Goal: Task Accomplishment & Management: Complete application form

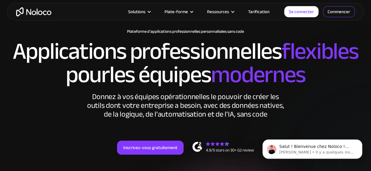
click at [338, 11] on font "Commencer" at bounding box center [338, 12] width 23 height 8
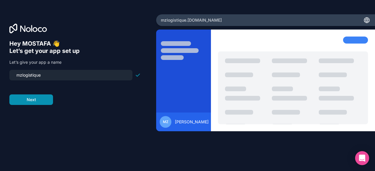
click at [37, 101] on button "Next" at bounding box center [31, 100] width 44 height 11
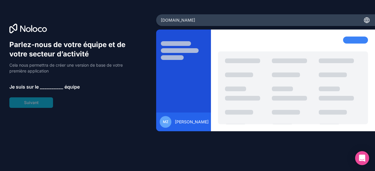
click at [48, 87] on font "__________" at bounding box center [51, 87] width 23 height 6
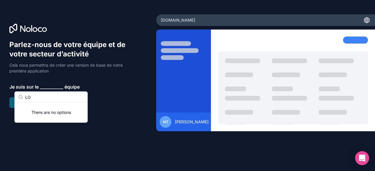
type input "L"
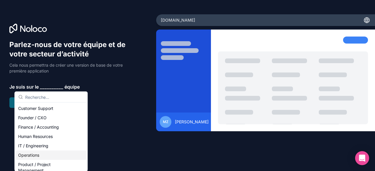
click at [34, 156] on div "Operations" at bounding box center [51, 155] width 70 height 9
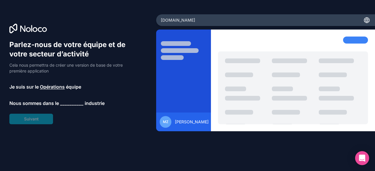
click at [63, 104] on font "__________" at bounding box center [71, 103] width 23 height 6
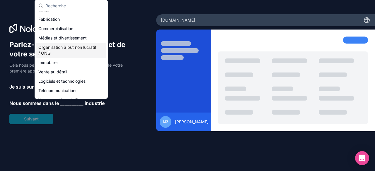
scroll to position [117, 0]
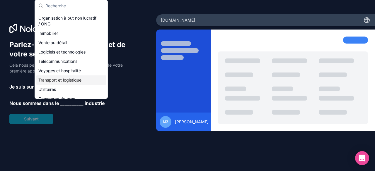
click at [66, 81] on font "Transport et logistique" at bounding box center [59, 80] width 43 height 5
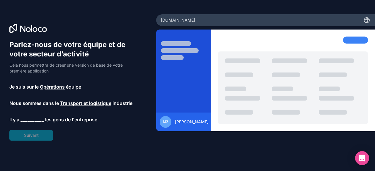
click at [34, 119] on font "__________" at bounding box center [32, 120] width 23 height 6
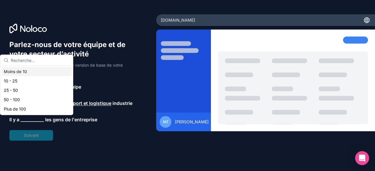
click at [27, 73] on div "Moins de 10" at bounding box center [36, 71] width 70 height 9
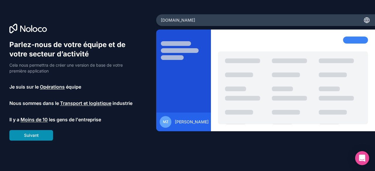
click at [21, 137] on button "Suivant" at bounding box center [31, 135] width 44 height 11
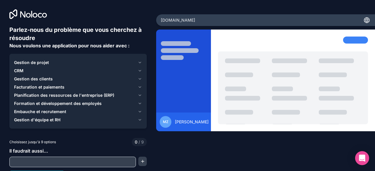
click at [139, 62] on icon "button" at bounding box center [140, 62] width 2 height 1
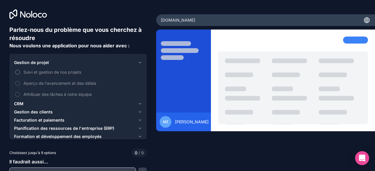
click at [17, 72] on button "Suivi et gestion de nos projets" at bounding box center [17, 72] width 5 height 5
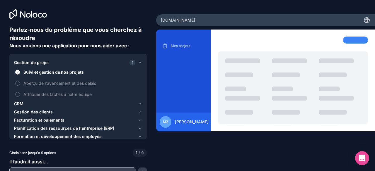
click at [138, 104] on icon "button" at bounding box center [140, 104] width 4 height 5
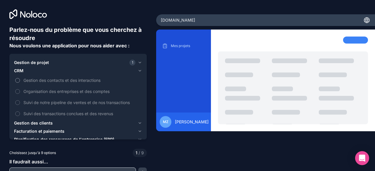
click at [18, 81] on button "Gestion des contacts et des interactions" at bounding box center [17, 80] width 5 height 5
click at [16, 91] on button "Organisation des entreprises et des comptes" at bounding box center [17, 91] width 5 height 5
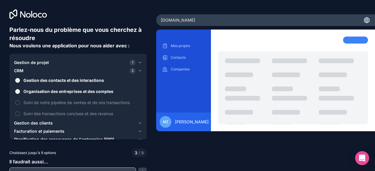
click at [138, 123] on icon "button" at bounding box center [140, 123] width 4 height 5
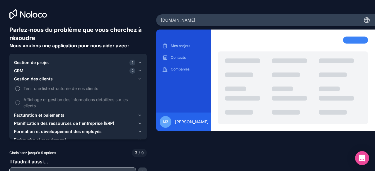
click at [17, 89] on button "Tenir une liste structurée de nos clients" at bounding box center [17, 88] width 5 height 5
click at [17, 103] on button "Affichage et gestion des informations détaillées sur les clients" at bounding box center [17, 102] width 5 height 5
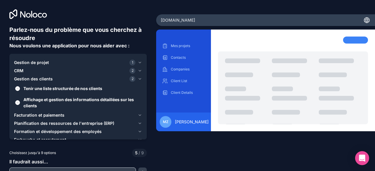
click at [139, 80] on icon "button" at bounding box center [140, 79] width 2 height 1
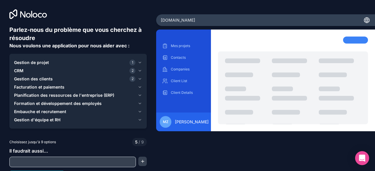
click at [138, 86] on icon "button" at bounding box center [140, 87] width 4 height 5
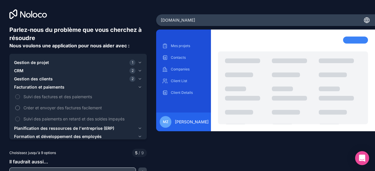
click at [17, 109] on button "Créer et envoyer des factures facilement" at bounding box center [17, 108] width 5 height 5
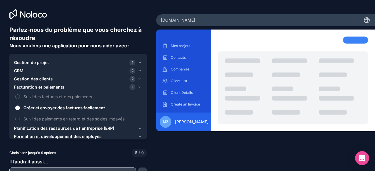
click at [139, 130] on icon "button" at bounding box center [140, 128] width 4 height 5
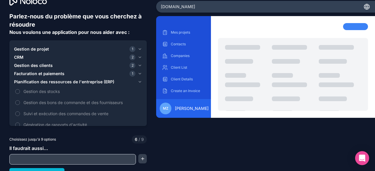
scroll to position [21, 0]
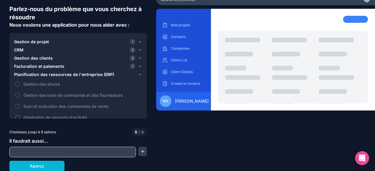
click at [18, 117] on button "Génération de rapports d'activité" at bounding box center [17, 117] width 5 height 5
click at [139, 74] on icon "button" at bounding box center [140, 74] width 2 height 1
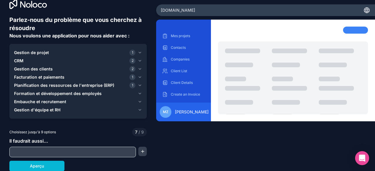
click at [139, 93] on icon "button" at bounding box center [140, 93] width 4 height 5
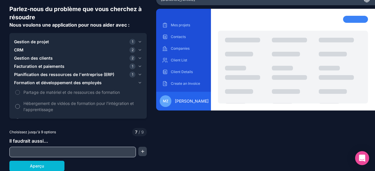
scroll to position [0, 0]
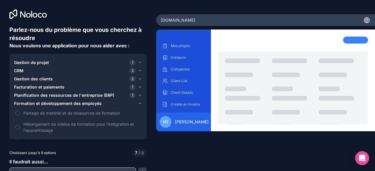
click at [138, 101] on icon "button" at bounding box center [140, 103] width 4 height 5
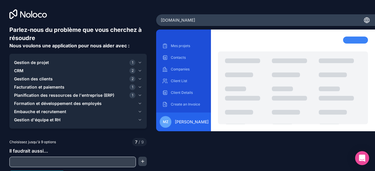
click at [139, 95] on icon "button" at bounding box center [140, 95] width 2 height 1
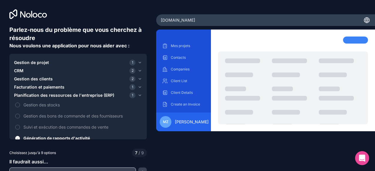
click at [139, 95] on icon "button" at bounding box center [140, 95] width 2 height 1
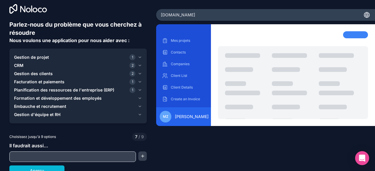
scroll to position [10, 0]
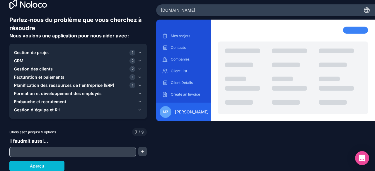
click at [139, 102] on icon "button" at bounding box center [140, 102] width 4 height 5
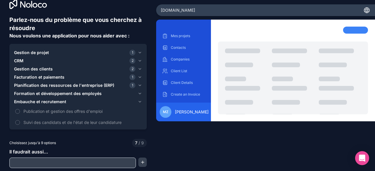
click at [139, 102] on icon "button" at bounding box center [140, 102] width 4 height 5
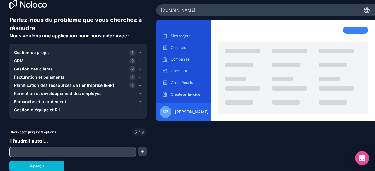
click at [138, 109] on icon "button" at bounding box center [140, 110] width 4 height 5
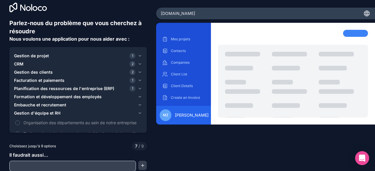
scroll to position [0, 0]
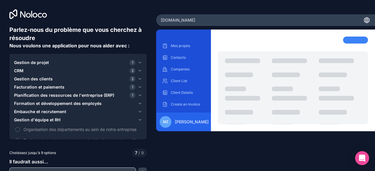
click at [139, 121] on icon "button" at bounding box center [140, 120] width 4 height 5
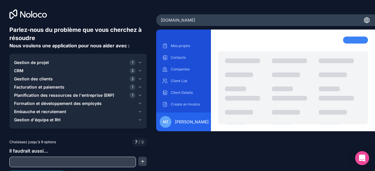
scroll to position [10, 0]
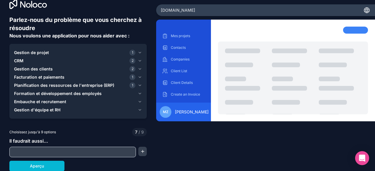
click at [138, 59] on icon "button" at bounding box center [140, 61] width 4 height 5
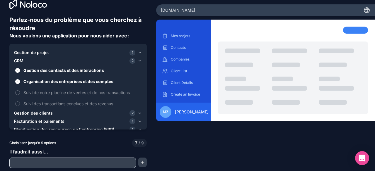
click at [138, 59] on icon "button" at bounding box center [140, 61] width 4 height 5
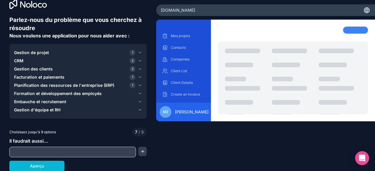
click at [138, 53] on icon "button" at bounding box center [140, 52] width 4 height 5
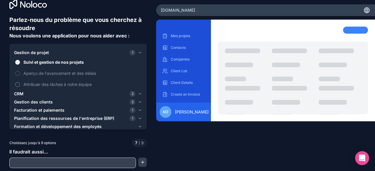
click at [18, 83] on button "Attribuer des tâches à notre équipe" at bounding box center [17, 84] width 5 height 5
click at [139, 52] on icon "button" at bounding box center [140, 52] width 4 height 5
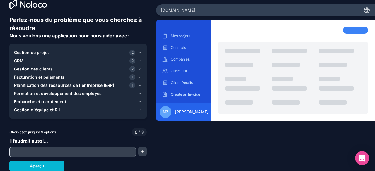
click at [59, 152] on input "text" at bounding box center [73, 152] width 124 height 8
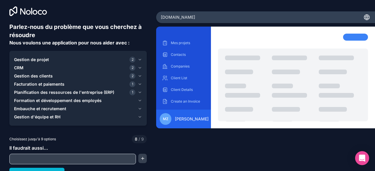
scroll to position [0, 0]
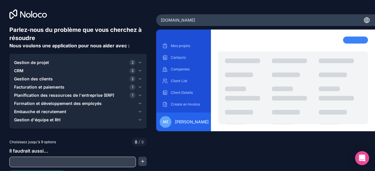
click at [139, 86] on icon "button" at bounding box center [140, 87] width 4 height 5
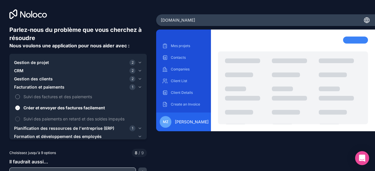
click at [19, 98] on button "Suivi des factures et des paiements" at bounding box center [17, 97] width 5 height 5
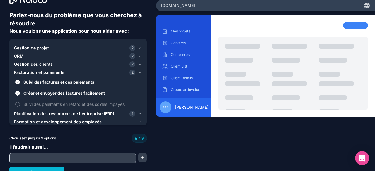
scroll to position [21, 0]
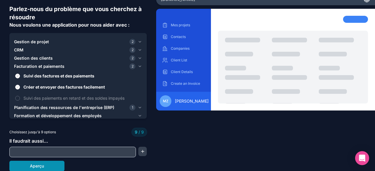
click at [59, 168] on button "Aperçu" at bounding box center [36, 166] width 55 height 11
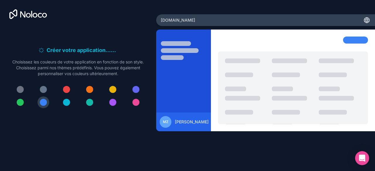
click at [69, 89] on div at bounding box center [66, 89] width 7 height 7
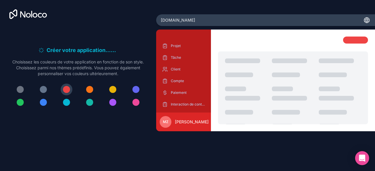
click at [135, 88] on div at bounding box center [135, 89] width 7 height 7
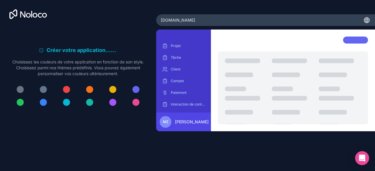
click at [138, 87] on div at bounding box center [135, 89] width 7 height 7
click at [44, 103] on div at bounding box center [43, 102] width 7 height 7
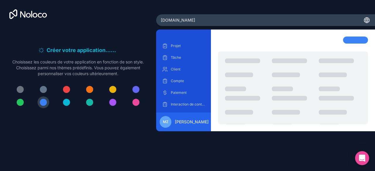
click at [136, 89] on div at bounding box center [135, 89] width 7 height 7
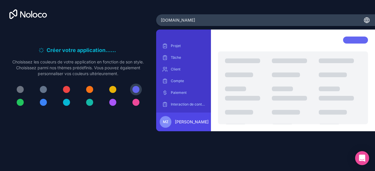
click at [43, 103] on div at bounding box center [43, 102] width 7 height 7
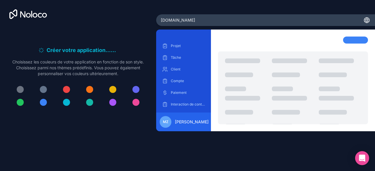
click at [42, 104] on div at bounding box center [43, 102] width 7 height 7
click at [204, 57] on p "Tâche" at bounding box center [188, 57] width 34 height 5
click at [172, 60] on div "Tâche" at bounding box center [183, 57] width 45 height 9
click at [65, 89] on div at bounding box center [66, 89] width 7 height 7
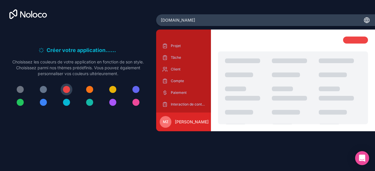
click at [42, 102] on div at bounding box center [43, 102] width 7 height 7
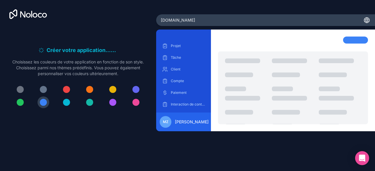
click at [236, 93] on div at bounding box center [293, 88] width 150 height 73
click at [360, 38] on div at bounding box center [355, 40] width 25 height 7
click at [347, 86] on div at bounding box center [340, 75] width 42 height 33
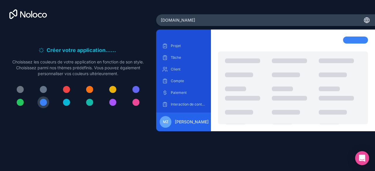
drag, startPoint x: 41, startPoint y: 102, endPoint x: 29, endPoint y: 124, distance: 25.4
click at [29, 124] on div "Créer votre application... . . . En attendant, personnalisons-le ! Choisissez l…" at bounding box center [77, 80] width 137 height 108
click at [80, 137] on div "Créer votre application... . . . En attendant, personnalisons-le ! Choisissez l…" at bounding box center [78, 71] width 156 height 143
click at [134, 124] on div "Créer votre application... . . . En attendant, personnalisons-le ! Choisissez l…" at bounding box center [77, 80] width 137 height 108
click at [134, 141] on div "Créer votre application... . . . En attendant, personnalisons-le ! Choisissez l…" at bounding box center [78, 71] width 156 height 143
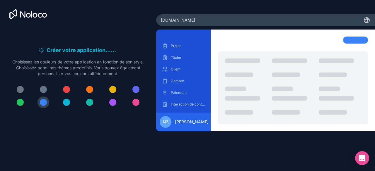
click at [132, 150] on div "Créer votre application... . . . En attendant, personnalisons-le ! Choisissez l…" at bounding box center [187, 85] width 375 height 171
drag, startPoint x: 115, startPoint y: 155, endPoint x: 38, endPoint y: 139, distance: 78.1
click at [112, 157] on div "Créer votre application... . . . En attendant, personnalisons-le ! Choisissez l…" at bounding box center [187, 85] width 375 height 171
click at [20, 137] on div "Créer votre application... . . . En attendant, personnalisons-le ! Choisissez l…" at bounding box center [78, 71] width 156 height 143
drag, startPoint x: 20, startPoint y: 129, endPoint x: 44, endPoint y: 117, distance: 27.1
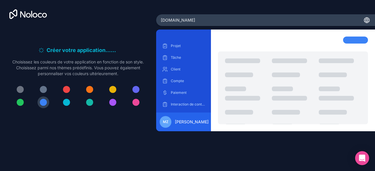
click at [21, 129] on div "Créer votre application... . . . En attendant, personnalisons-le ! Choisissez l…" at bounding box center [77, 80] width 137 height 108
click at [48, 120] on div "Créer votre application... . . . En attendant, personnalisons-le ! Choisissez l…" at bounding box center [77, 80] width 137 height 108
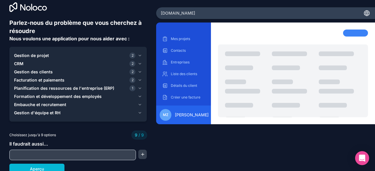
scroll to position [10, 0]
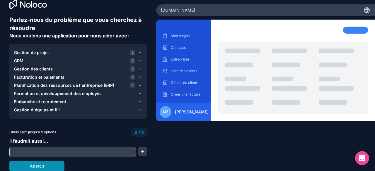
click at [50, 164] on button "Aperçu" at bounding box center [36, 166] width 55 height 11
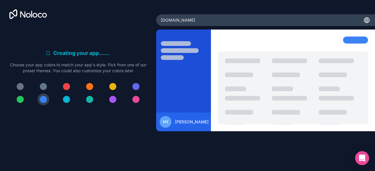
scroll to position [0, 0]
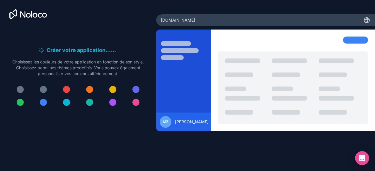
click at [45, 105] on div at bounding box center [43, 102] width 7 height 7
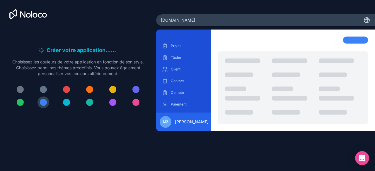
click at [175, 120] on div "MZ [PERSON_NAME]" at bounding box center [184, 122] width 49 height 12
click at [168, 122] on font "MZ" at bounding box center [166, 122] width 6 height 4
drag, startPoint x: 196, startPoint y: 125, endPoint x: 175, endPoint y: 124, distance: 20.8
click at [175, 124] on font "[PERSON_NAME]" at bounding box center [192, 122] width 34 height 5
click at [173, 122] on div "MZ [PERSON_NAME]" at bounding box center [184, 122] width 49 height 12
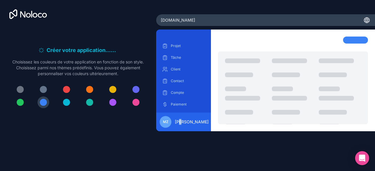
click at [183, 120] on font "[PERSON_NAME]" at bounding box center [192, 122] width 34 height 5
click at [180, 103] on font "Paiement" at bounding box center [179, 104] width 16 height 4
drag, startPoint x: 180, startPoint y: 103, endPoint x: 175, endPoint y: 107, distance: 6.2
click at [175, 107] on p "Paiement" at bounding box center [188, 104] width 34 height 5
click at [65, 90] on div at bounding box center [66, 89] width 7 height 7
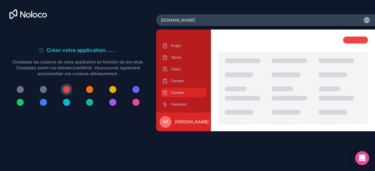
click at [170, 90] on div "Compte" at bounding box center [183, 92] width 45 height 9
click at [42, 100] on div at bounding box center [43, 102] width 7 height 7
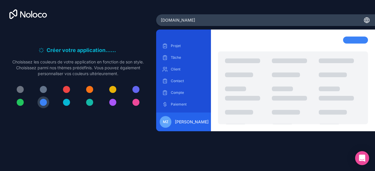
click at [355, 42] on div at bounding box center [355, 40] width 25 height 7
click at [347, 40] on div at bounding box center [355, 40] width 25 height 7
click at [278, 139] on div "Projet Tâche Client Contact Compte Paiement Rapport MZ [PERSON_NAME]" at bounding box center [265, 94] width 219 height 128
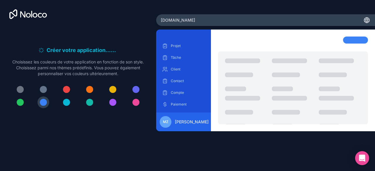
click at [282, 158] on div "Créer votre application... . . . En attendant, personnalisons-le ! Choisissez l…" at bounding box center [187, 85] width 375 height 171
click at [357, 160] on div "Ouvrir Intercom Messenger" at bounding box center [362, 159] width 16 height 16
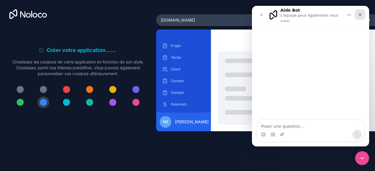
click at [362, 12] on icon "Fermer" at bounding box center [360, 14] width 5 height 5
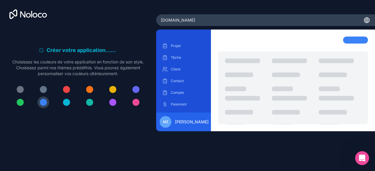
click at [348, 40] on div at bounding box center [355, 40] width 25 height 7
click at [358, 154] on div "Open Intercom Messenger" at bounding box center [361, 157] width 19 height 19
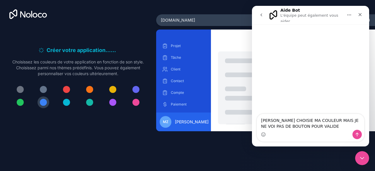
type textarea "[PERSON_NAME] CHOISIE MA COULEUR MAIS JE NE VOI PAS DE BOUTON POUR VALIDER"
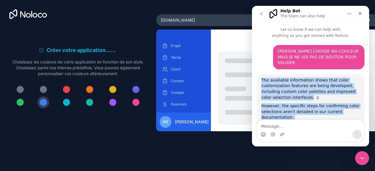
scroll to position [43, 0]
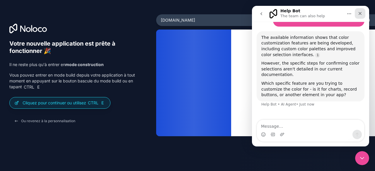
click at [362, 15] on div "Close" at bounding box center [360, 13] width 11 height 11
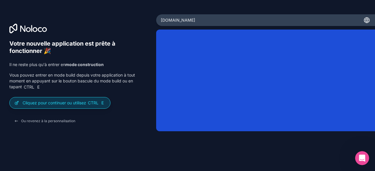
click at [71, 102] on font "Cliquez pour continuer ou utilisez" at bounding box center [55, 102] width 64 height 5
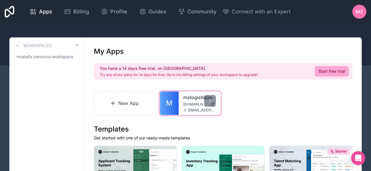
click at [182, 100] on div "mzlogistique mzlogistique.noloco.co mz@mzlogistique.com" at bounding box center [199, 103] width 42 height 23
click at [183, 109] on div "mzlogistique mzlogistique.noloco.co mz@mzlogistique.com" at bounding box center [199, 103] width 42 height 23
click at [211, 103] on div at bounding box center [210, 101] width 12 height 12
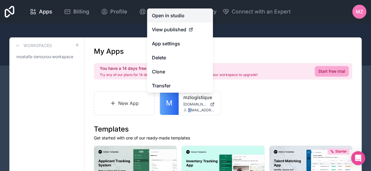
click at [167, 16] on link "Open in studio" at bounding box center [180, 15] width 66 height 14
